Goal: Task Accomplishment & Management: Use online tool/utility

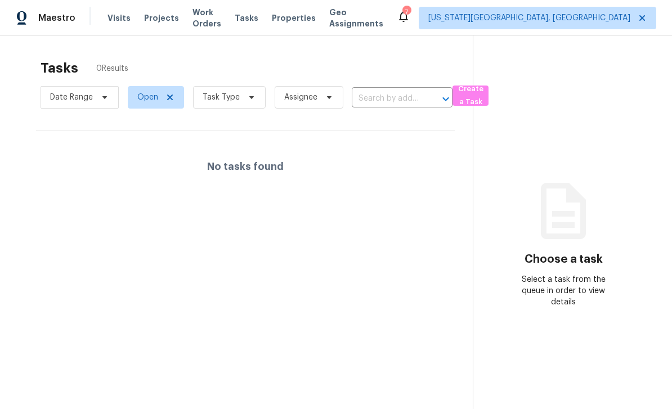
click at [196, 19] on span "Work Orders" at bounding box center [206, 18] width 29 height 23
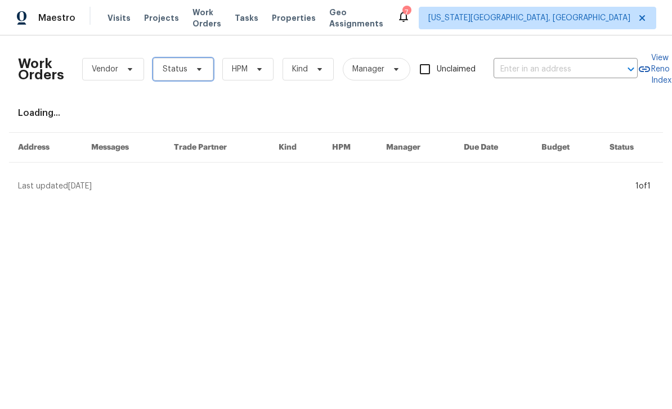
click at [174, 64] on span "Status" at bounding box center [175, 69] width 25 height 11
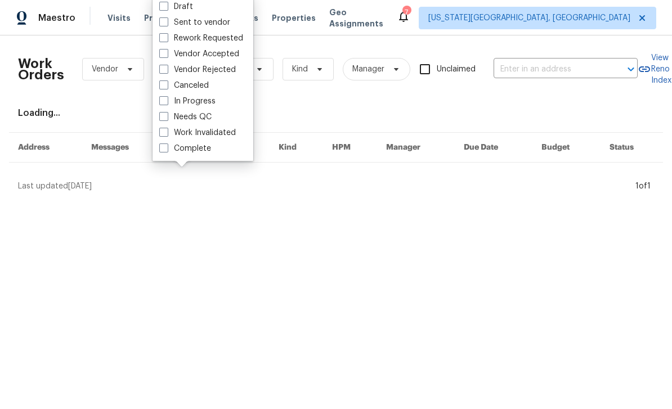
click at [152, 116] on div "Loading..." at bounding box center [336, 112] width 636 height 11
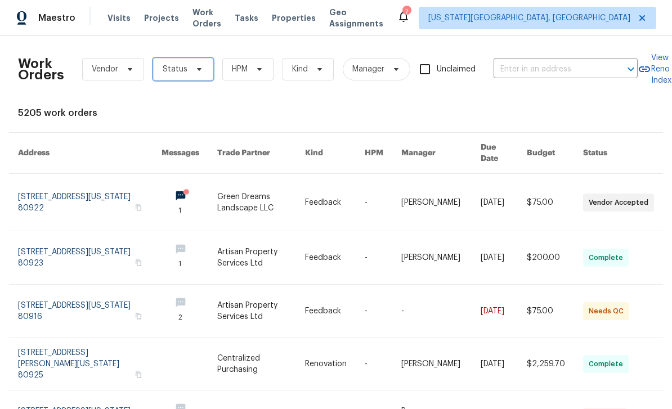
click at [183, 77] on span "Status" at bounding box center [183, 69] width 60 height 23
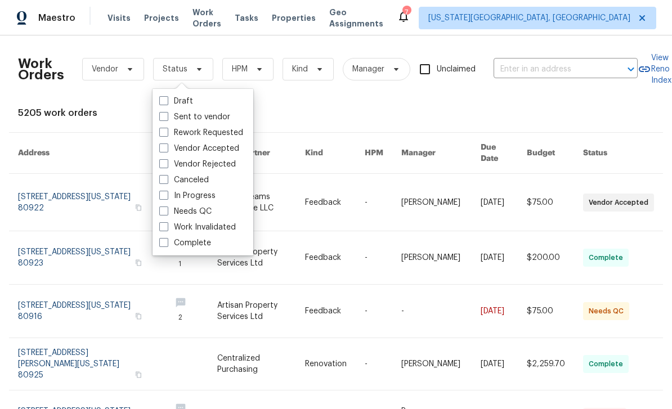
click at [159, 211] on span at bounding box center [163, 211] width 9 height 9
click at [159, 211] on input "Needs QC" at bounding box center [162, 209] width 7 height 7
checkbox input "true"
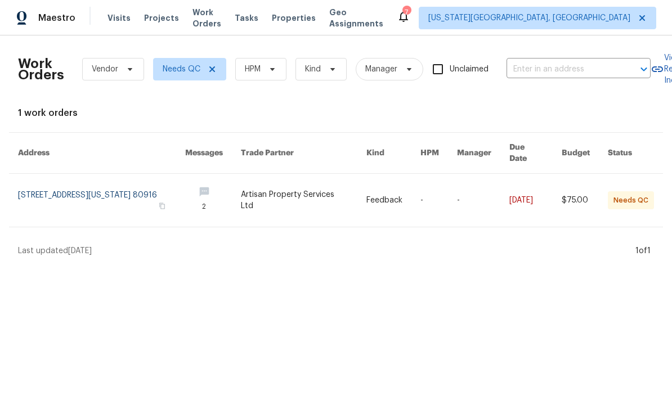
click at [57, 203] on link at bounding box center [101, 200] width 167 height 53
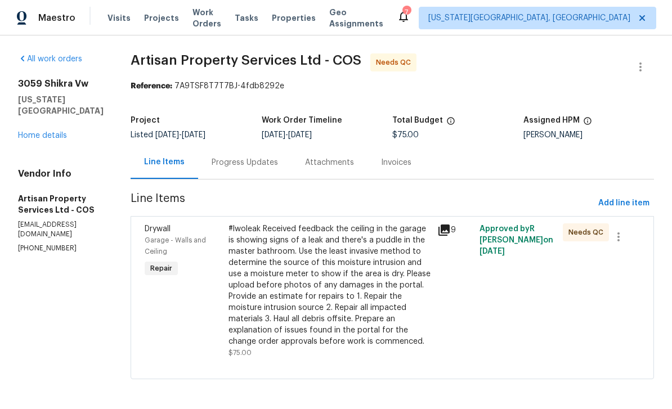
click at [212, 164] on div "Progress Updates" at bounding box center [245, 162] width 66 height 11
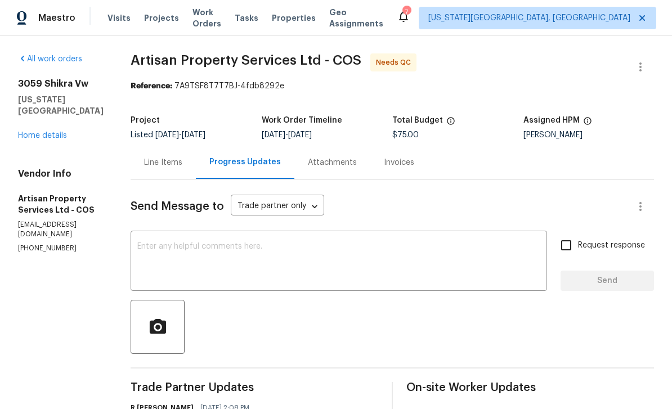
click at [144, 165] on div "Line Items" at bounding box center [163, 162] width 38 height 11
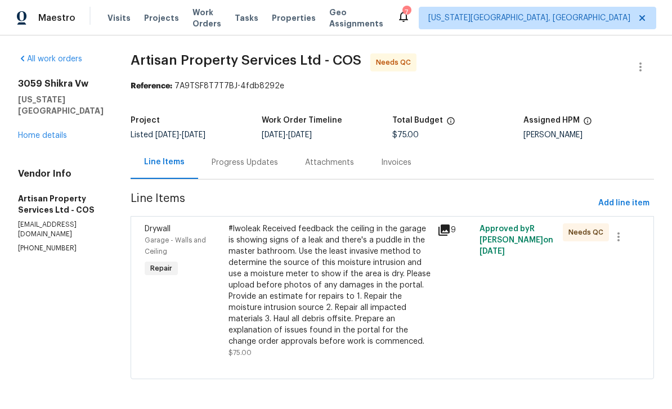
click at [59, 140] on link "Home details" at bounding box center [42, 136] width 49 height 8
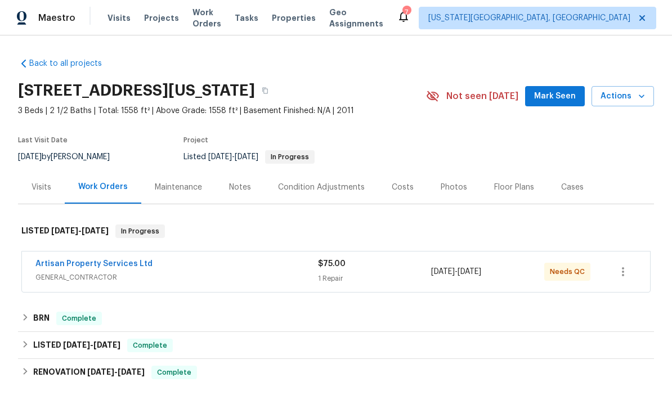
click at [551, 96] on span "Mark Seen" at bounding box center [555, 96] width 42 height 14
click at [217, 20] on span "Work Orders" at bounding box center [206, 18] width 29 height 23
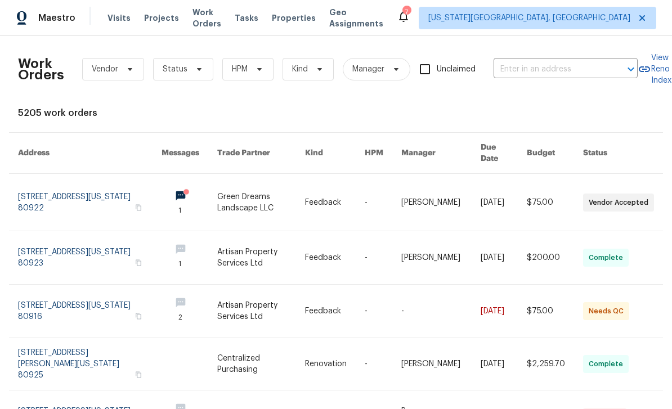
click at [157, 18] on span "Projects" at bounding box center [161, 17] width 35 height 11
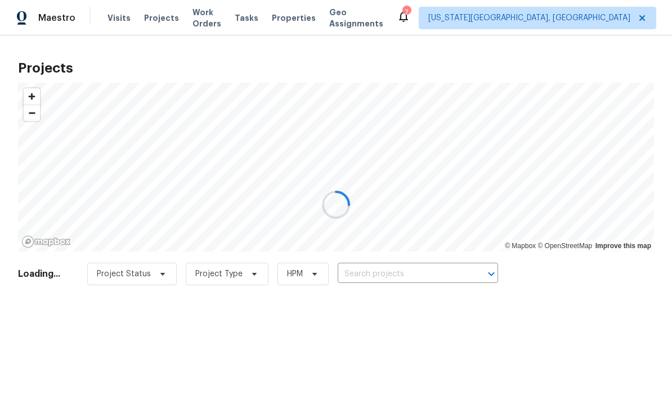
click at [410, 285] on div at bounding box center [336, 204] width 672 height 409
click at [421, 268] on div at bounding box center [336, 204] width 672 height 409
click at [432, 278] on div at bounding box center [336, 204] width 672 height 409
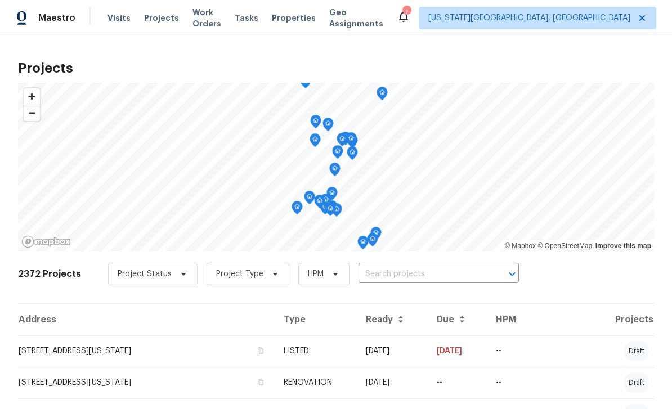
click at [434, 272] on input "text" at bounding box center [422, 274] width 129 height 17
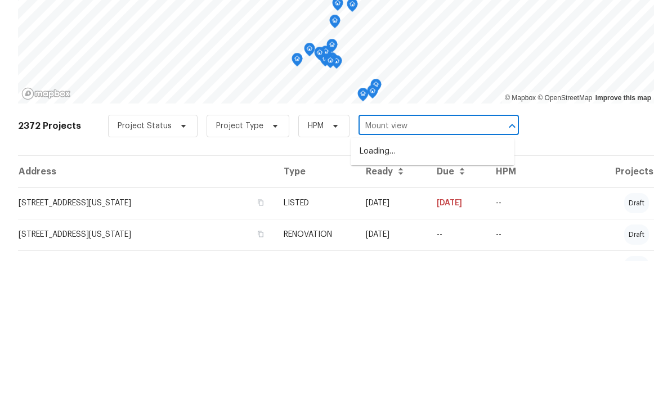
type input "Mount view"
click at [399, 290] on li "[STREET_ADDRESS]" at bounding box center [433, 299] width 164 height 19
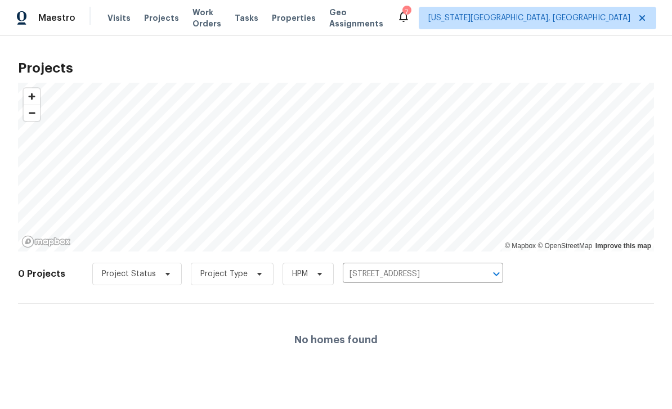
click at [451, 279] on input "[STREET_ADDRESS]" at bounding box center [407, 274] width 129 height 17
click at [432, 271] on input "text" at bounding box center [407, 274] width 129 height 17
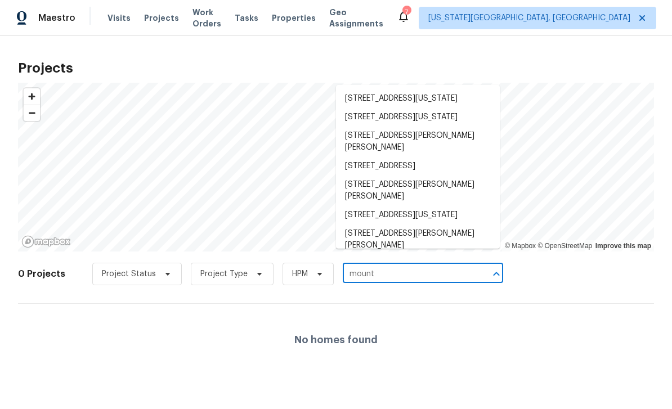
click at [433, 275] on input "mount" at bounding box center [407, 274] width 129 height 17
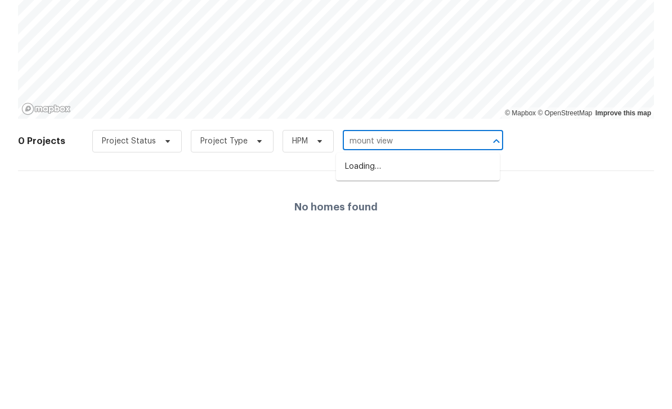
type input "mount view"
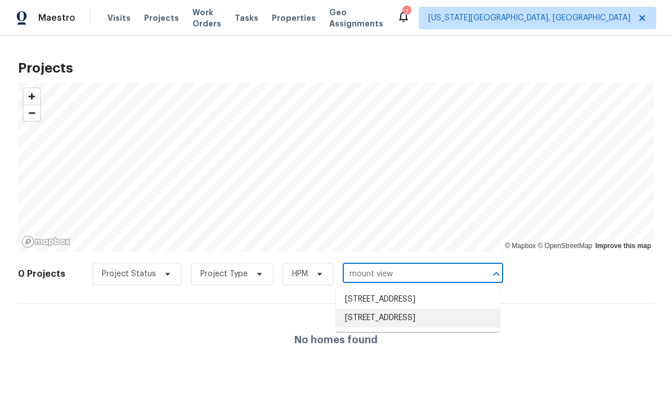
click at [402, 327] on li "[STREET_ADDRESS]" at bounding box center [418, 318] width 164 height 19
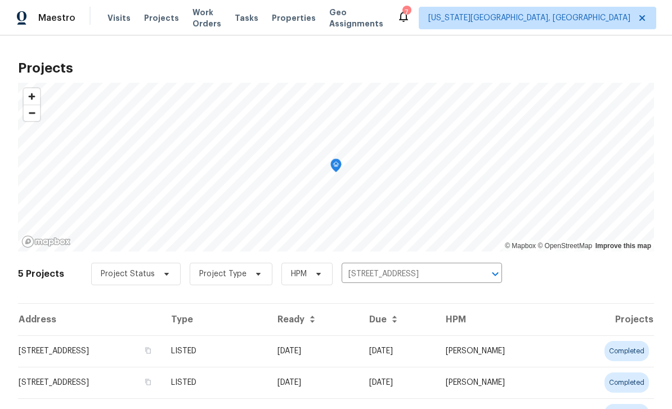
click at [162, 344] on td "[STREET_ADDRESS]" at bounding box center [90, 351] width 144 height 32
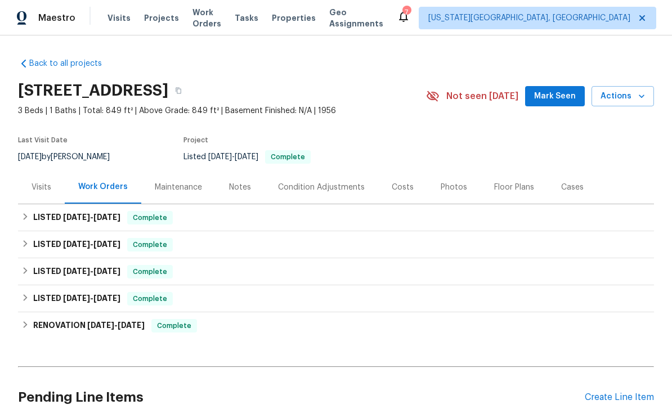
click at [558, 95] on span "Mark Seen" at bounding box center [555, 96] width 42 height 14
click at [632, 392] on div "Create Line Item" at bounding box center [619, 397] width 69 height 11
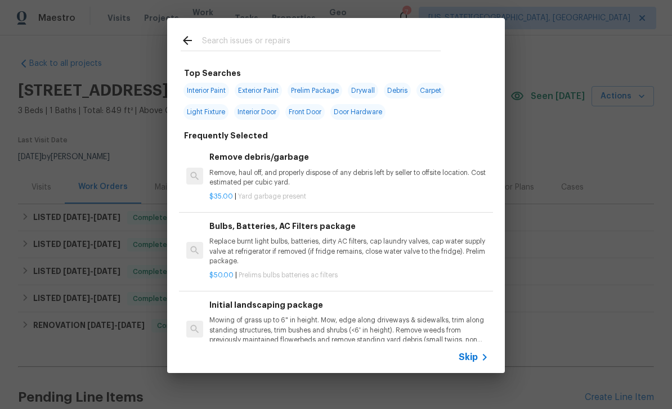
click at [267, 35] on input "text" at bounding box center [321, 42] width 239 height 17
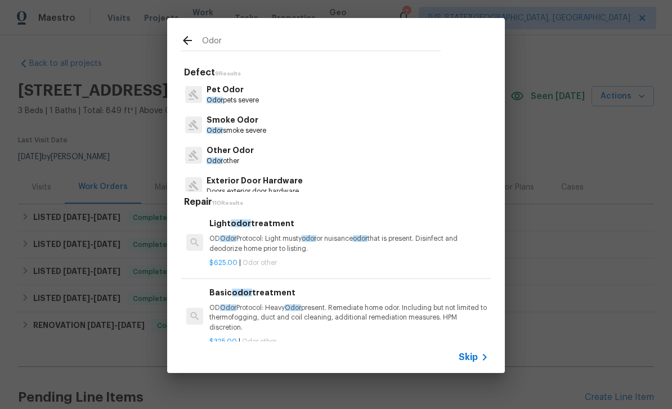
type input "Odor"
click at [274, 95] on div "Pet Odor Odor pets severe" at bounding box center [336, 94] width 311 height 30
click at [267, 97] on div "Pet Odor Odor pets severe" at bounding box center [336, 94] width 311 height 30
click at [238, 94] on p "Pet Odor" at bounding box center [233, 90] width 52 height 12
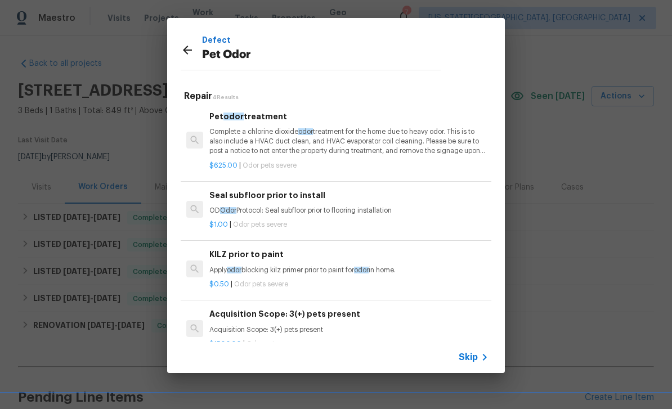
scroll to position [2, 0]
click at [340, 135] on p "Complete a chlorine dioxide odor treatment for the home due to heavy odor. This…" at bounding box center [348, 141] width 279 height 29
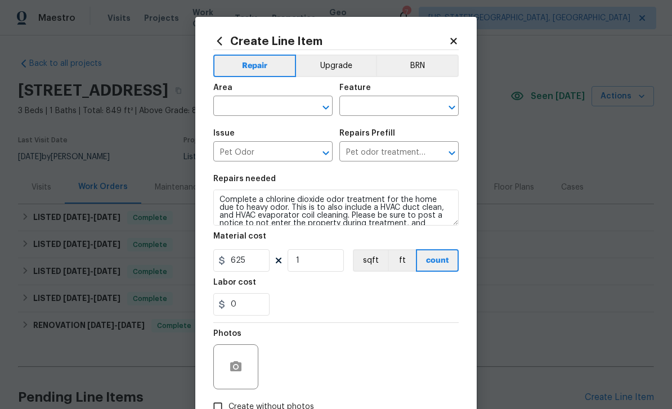
click at [271, 108] on input "text" at bounding box center [257, 106] width 88 height 17
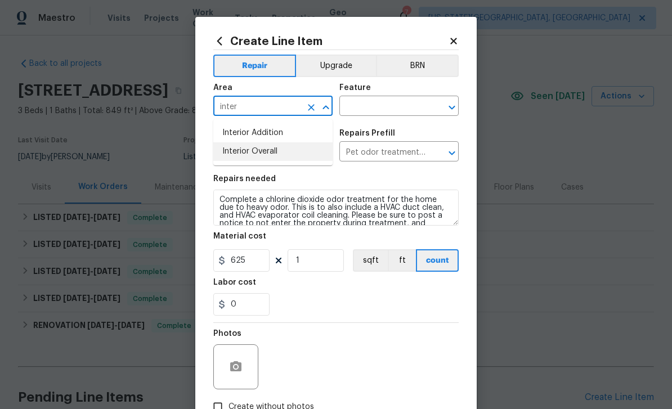
click at [271, 157] on li "Interior Overall" at bounding box center [272, 151] width 119 height 19
type input "Interior Overall"
click at [382, 113] on input "text" at bounding box center [383, 106] width 88 height 17
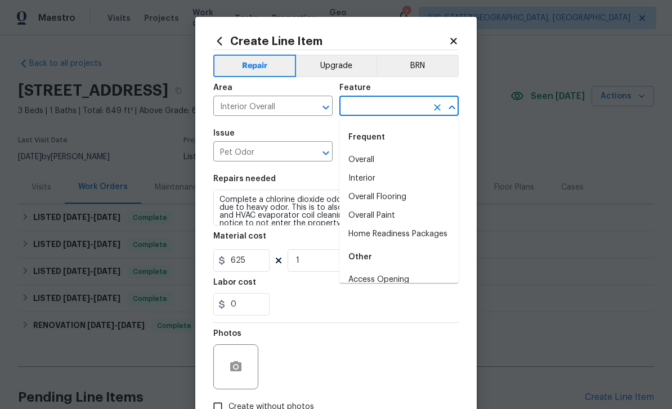
click at [365, 157] on li "Overall" at bounding box center [398, 160] width 119 height 19
type input "Overall"
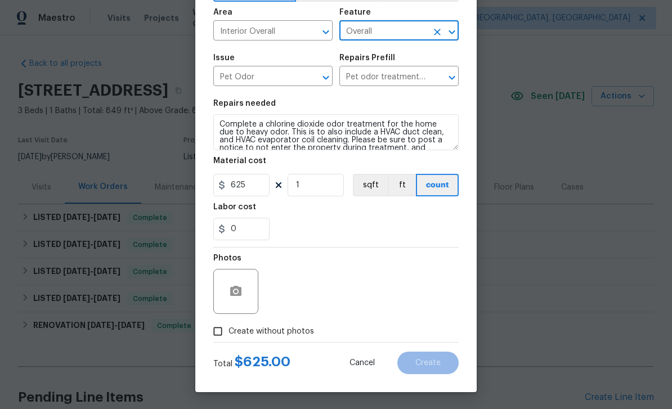
scroll to position [78, 0]
click at [285, 334] on span "Create without photos" at bounding box center [271, 332] width 86 height 12
click at [228, 334] on input "Create without photos" at bounding box center [217, 331] width 21 height 21
checkbox input "true"
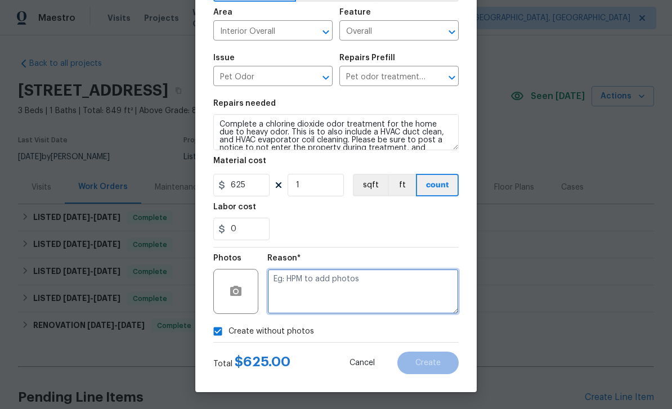
click at [346, 289] on textarea at bounding box center [362, 291] width 191 height 45
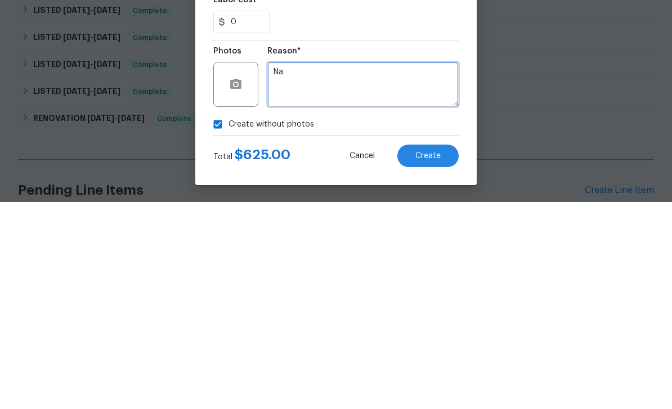
type textarea "Na"
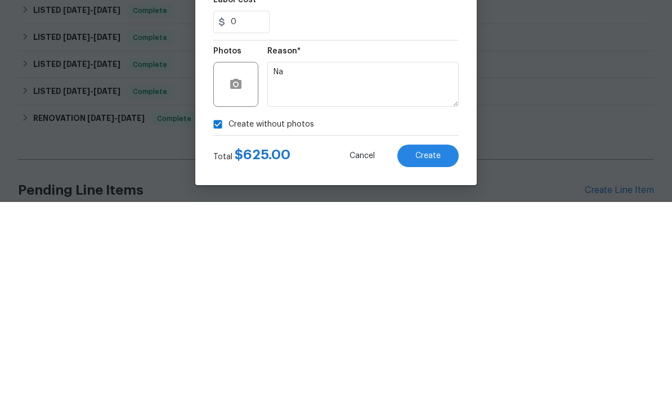
click at [439, 359] on span "Create" at bounding box center [427, 363] width 25 height 8
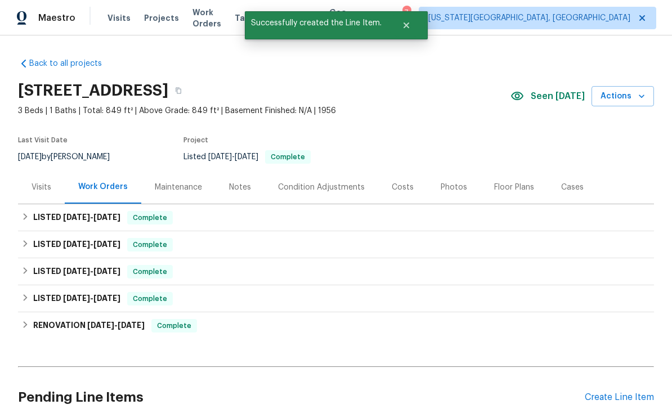
click at [236, 171] on div "Notes" at bounding box center [240, 187] width 49 height 33
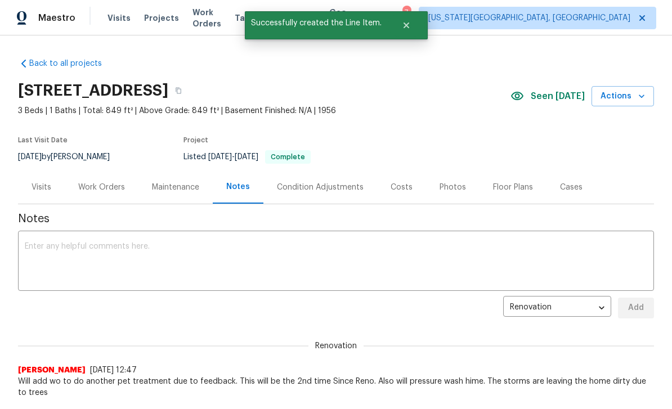
click at [280, 255] on textarea at bounding box center [336, 262] width 622 height 39
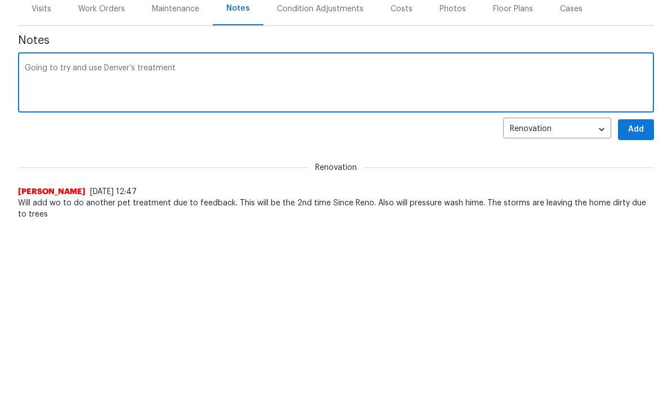
click at [136, 243] on textarea "Going to try and use Denver’s treatment" at bounding box center [336, 262] width 622 height 39
type textarea "Going to try and use Denver’s odor treatment company. Blue cities is no longer …"
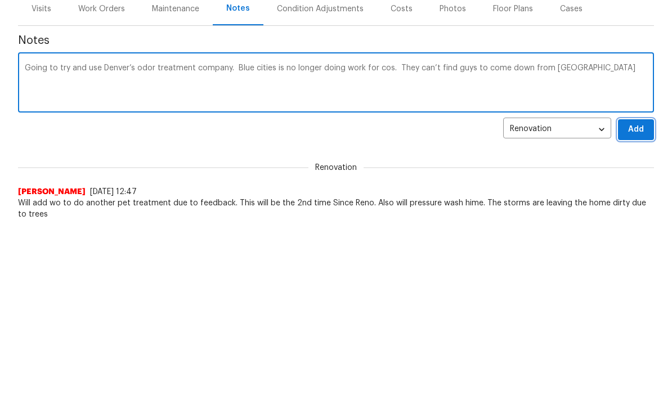
click at [641, 301] on span "Add" at bounding box center [636, 308] width 18 height 14
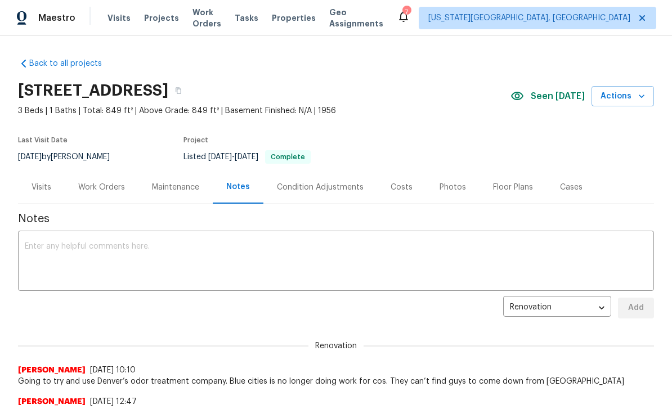
click at [257, 16] on span "Tasks" at bounding box center [247, 18] width 24 height 8
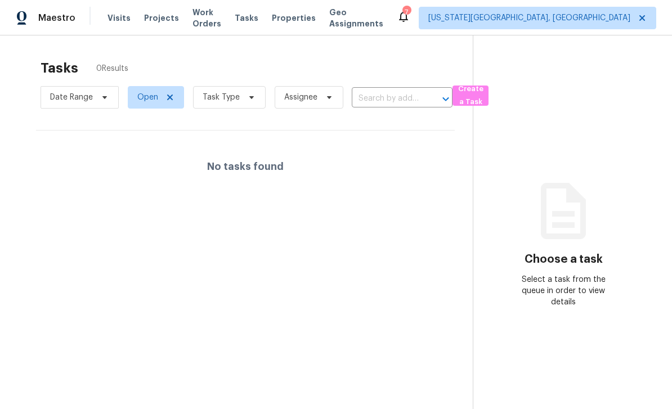
click at [304, 18] on span "Properties" at bounding box center [294, 17] width 44 height 11
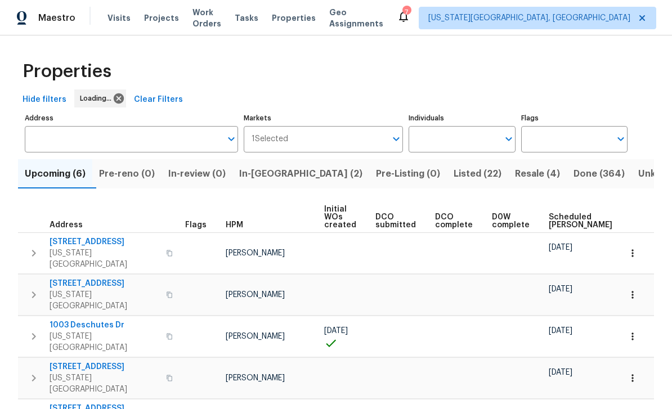
click at [454, 173] on span "Listed (22)" at bounding box center [478, 174] width 48 height 16
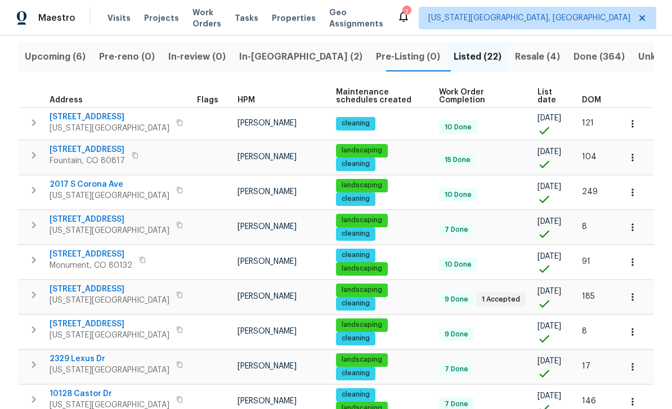
scroll to position [138, 0]
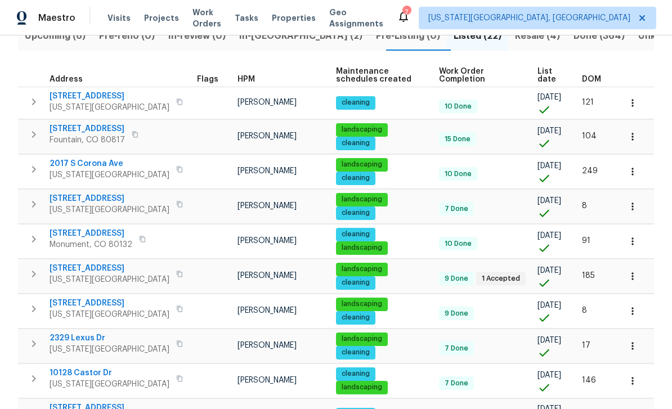
click at [542, 83] on span "List date" at bounding box center [549, 76] width 25 height 16
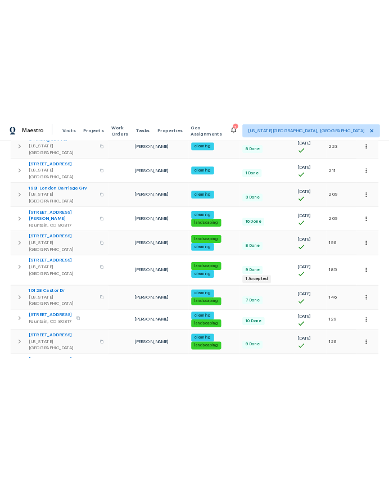
scroll to position [255, 0]
